Goal: Transaction & Acquisition: Purchase product/service

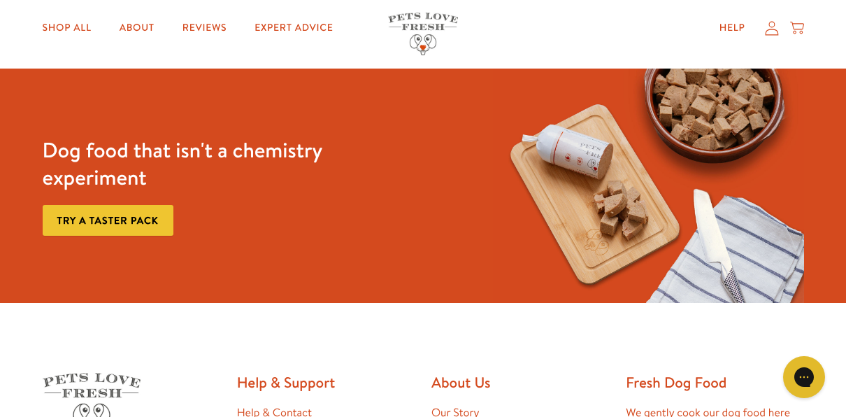
scroll to position [2406, 0]
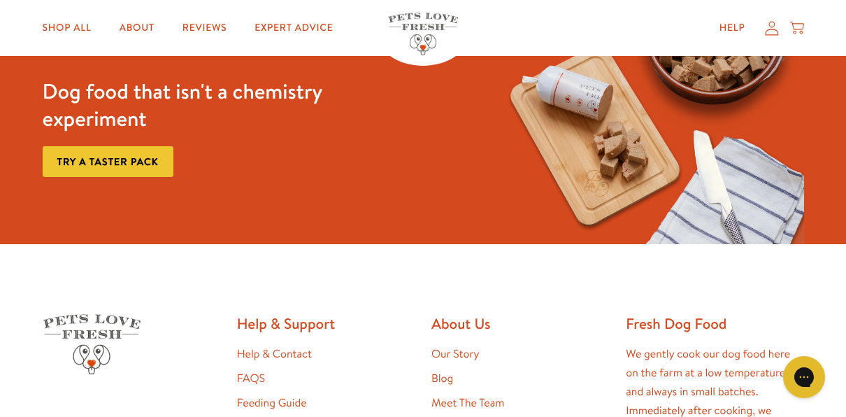
click at [107, 156] on link "Try a taster pack" at bounding box center [108, 161] width 131 height 31
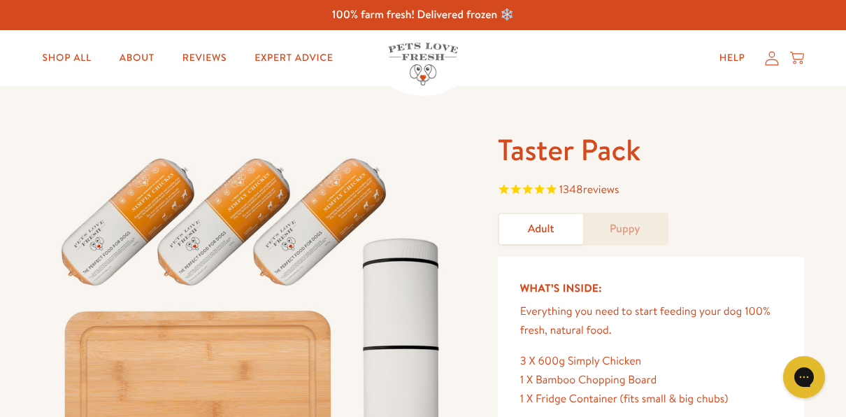
click at [536, 221] on link "Adult" at bounding box center [541, 229] width 84 height 30
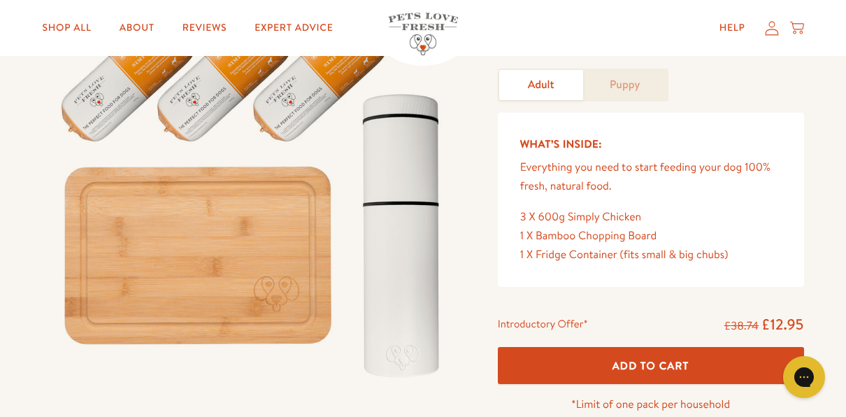
scroll to position [168, 0]
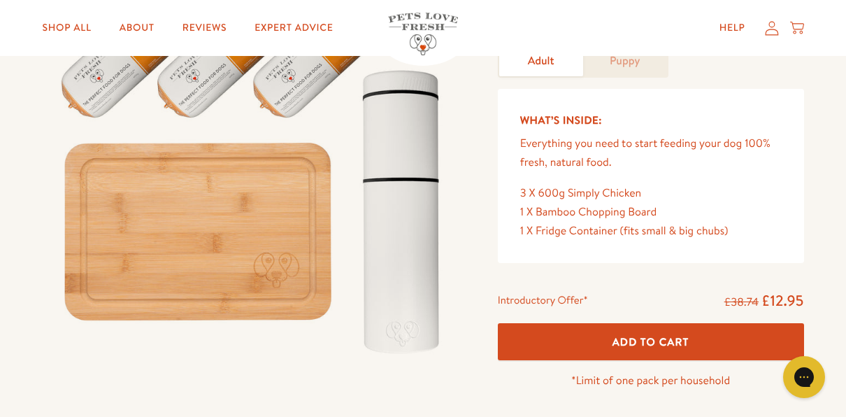
click at [654, 340] on span "Add To Cart" at bounding box center [651, 341] width 77 height 15
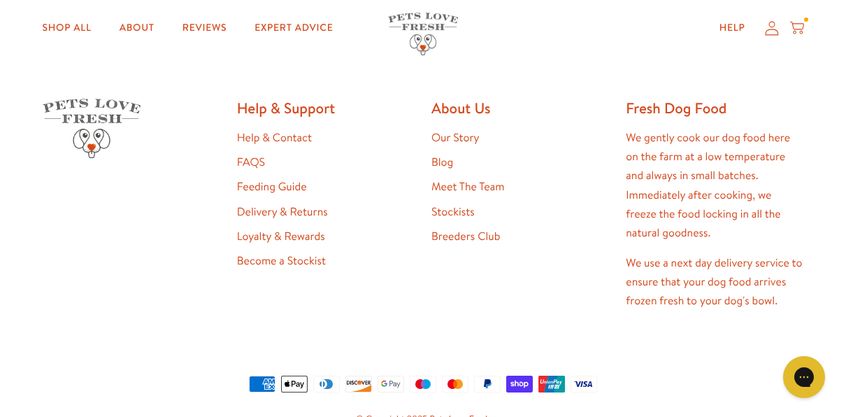
scroll to position [867, 0]
